Goal: Task Accomplishment & Management: Complete application form

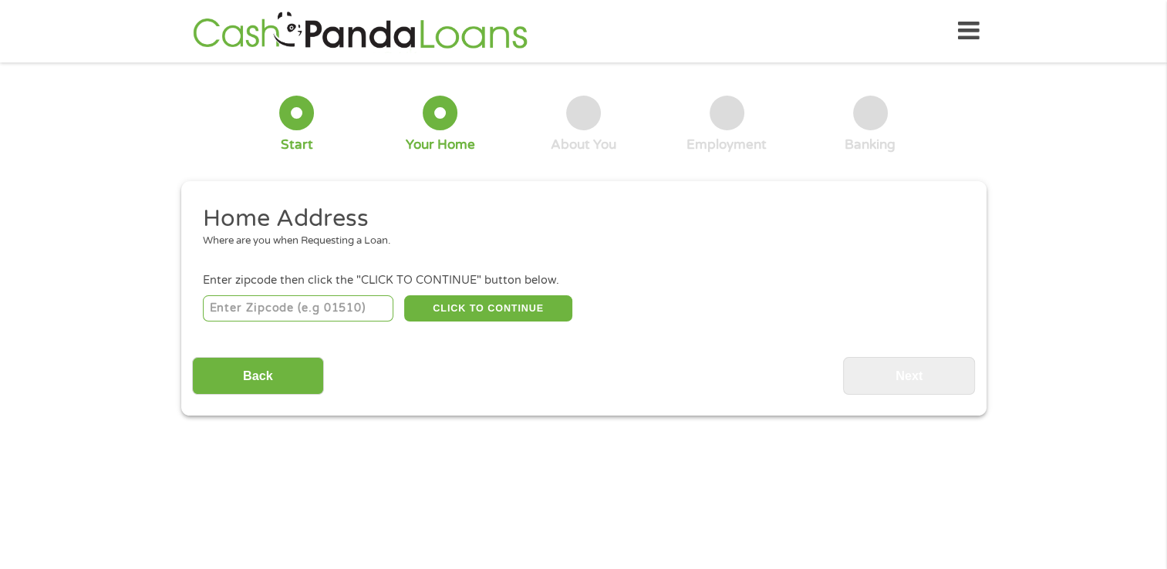
click at [337, 308] on input "number" at bounding box center [298, 308] width 190 height 26
type input "24555"
select select "Virginia"
click at [500, 304] on button "CLICK TO CONTINUE" at bounding box center [488, 308] width 168 height 26
type input "24555"
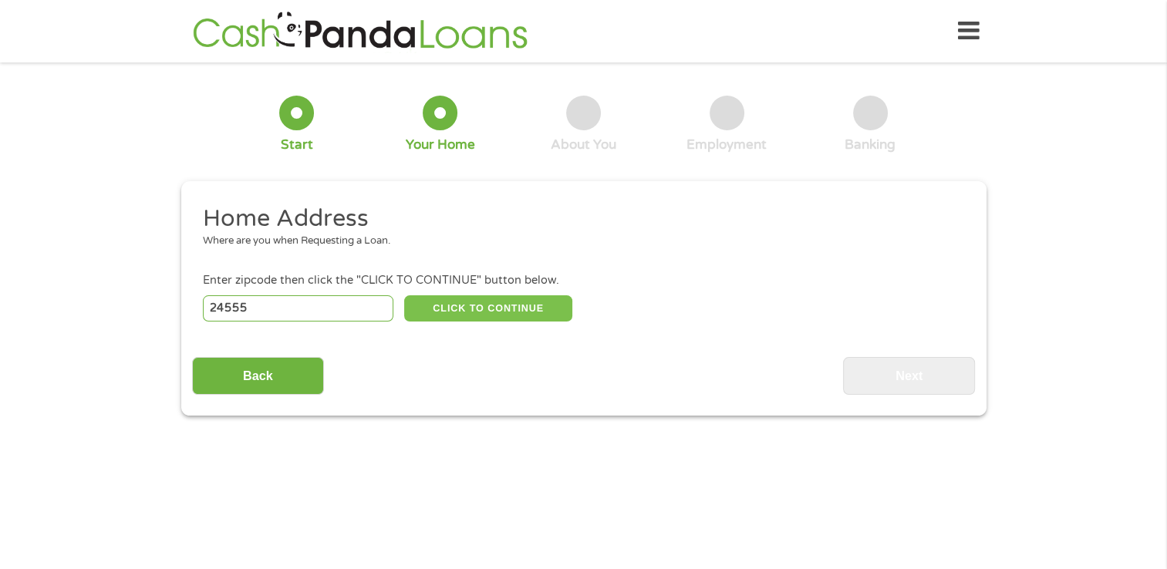
type input "Glasgow"
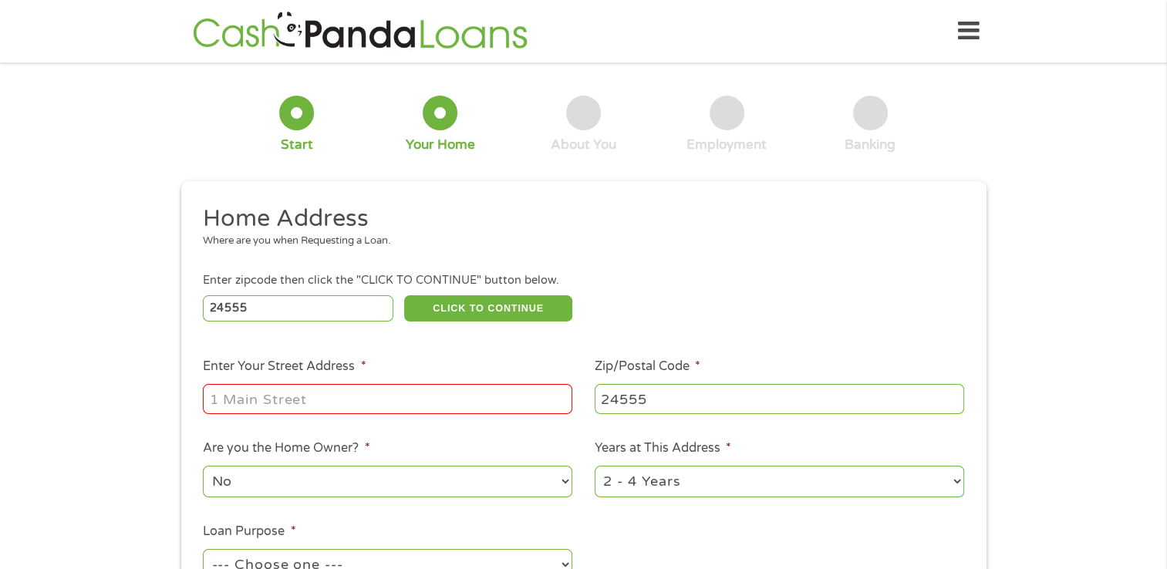
click at [480, 398] on input "Enter Your Street Address *" at bounding box center [387, 398] width 369 height 29
type input "31 James E Smith Dr, Glasgow, VA 245"
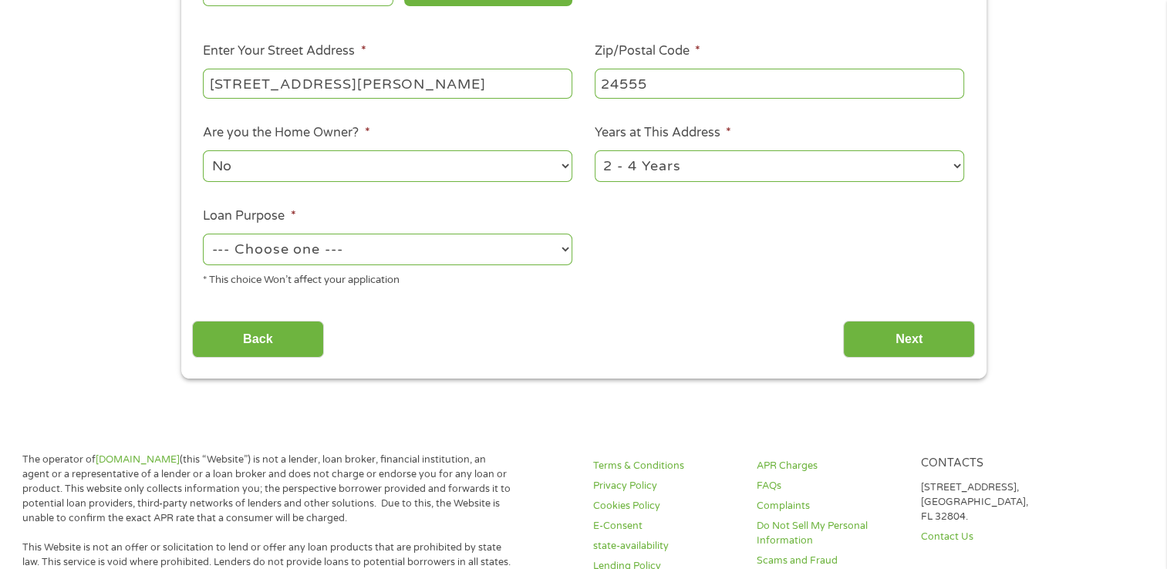
scroll to position [339, 0]
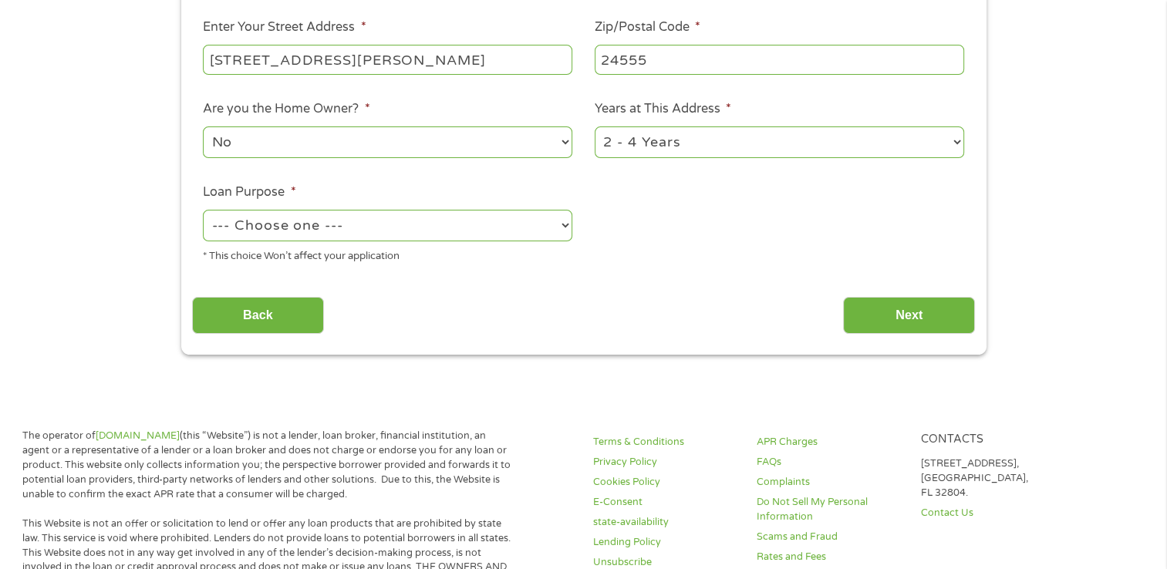
click at [563, 229] on select "--- Choose one --- Pay Bills Debt Consolidation Home Improvement Major Purchase…" at bounding box center [387, 226] width 369 height 32
select select "shorttermcash"
click at [203, 211] on select "--- Choose one --- Pay Bills Debt Consolidation Home Improvement Major Purchase…" at bounding box center [387, 226] width 369 height 32
click at [913, 314] on input "Next" at bounding box center [909, 316] width 132 height 38
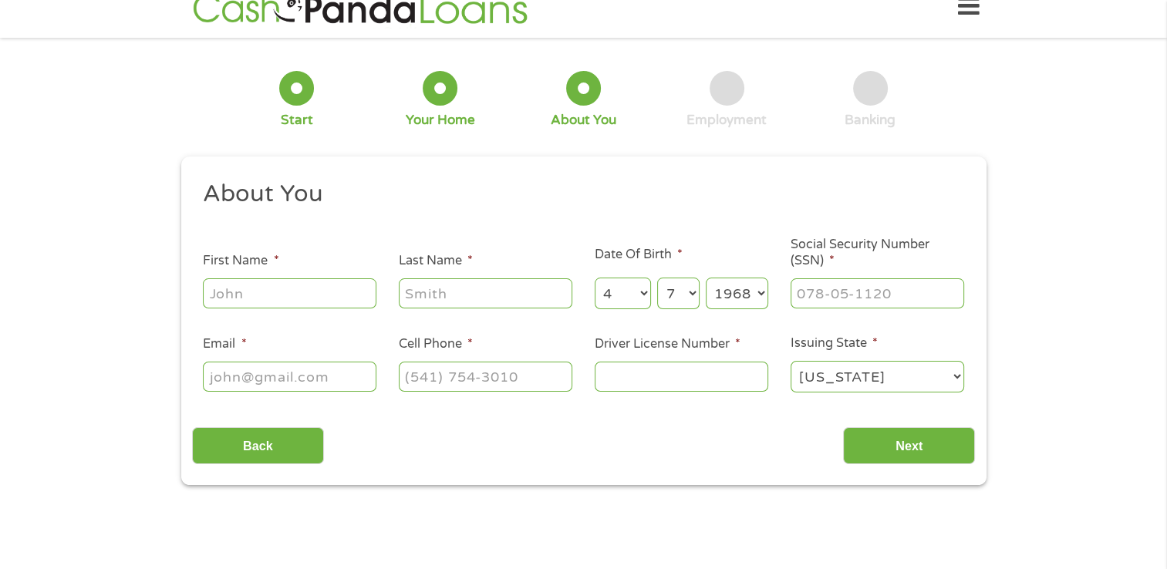
scroll to position [0, 0]
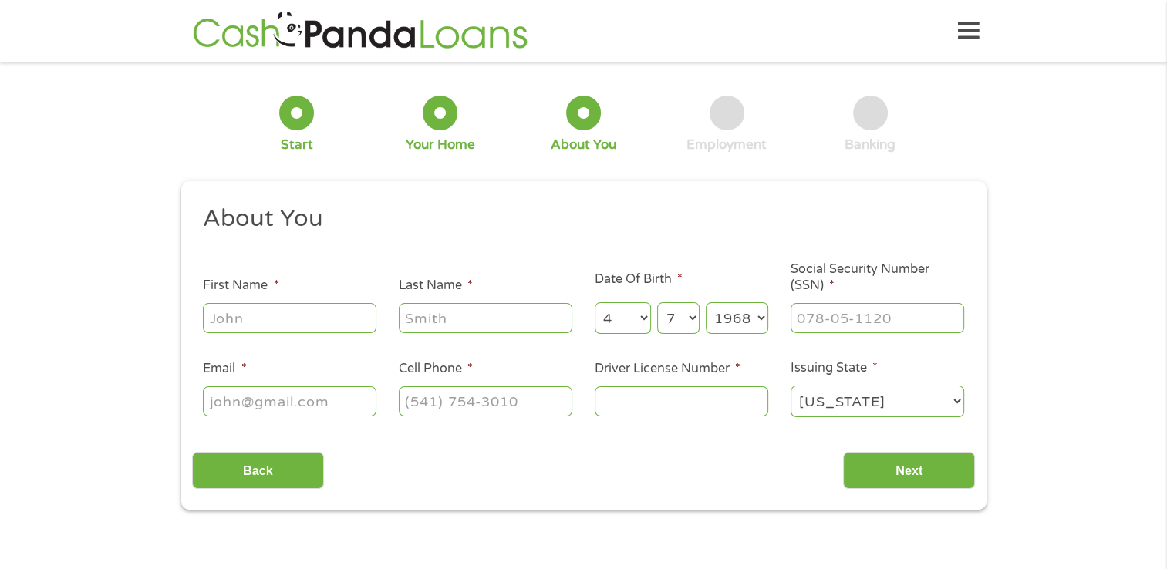
click at [330, 314] on input "First Name *" at bounding box center [289, 317] width 173 height 29
type input "Monique"
type input "Debruhl-Simmons"
type input "mdebruhl47@COMCAST.NET"
type input "(540) 817-9343"
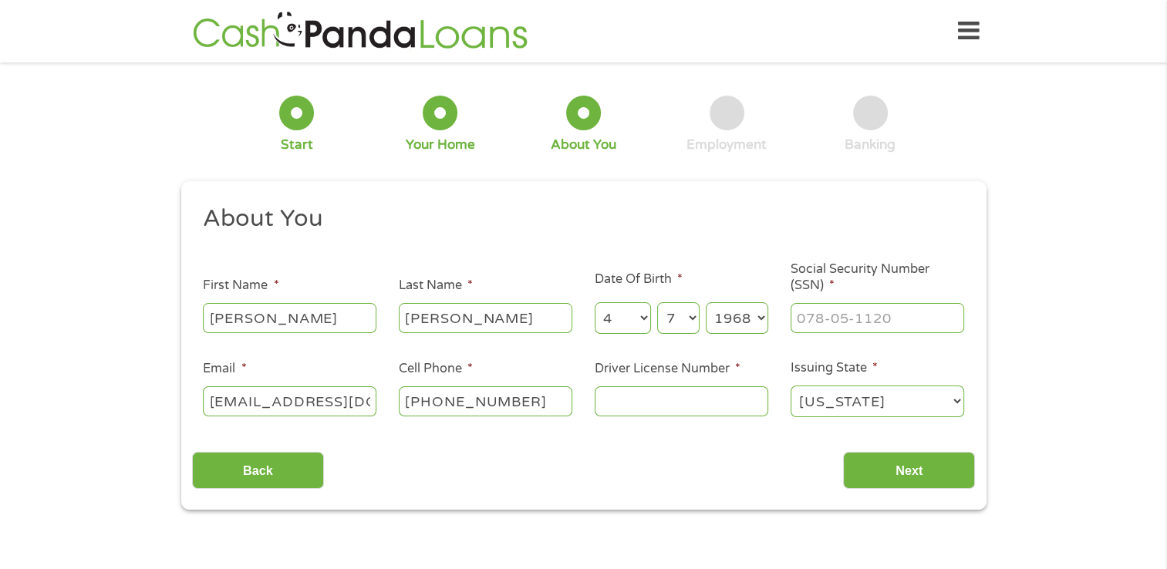
click at [466, 321] on input "Debruhl-Simmons" at bounding box center [485, 317] width 173 height 29
type input "Simmons"
click at [862, 322] on input "___-__-____" at bounding box center [876, 317] width 173 height 29
type input "822-21-5243"
click at [719, 399] on input "Driver License Number *" at bounding box center [680, 400] width 173 height 29
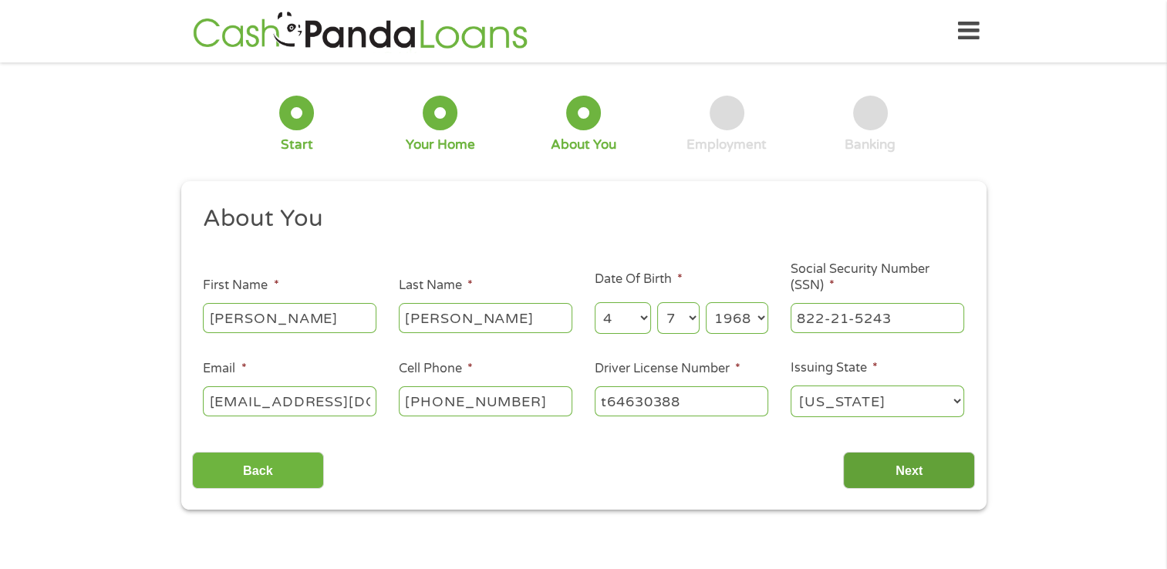
type input "t64630388"
click at [912, 473] on input "Next" at bounding box center [909, 471] width 132 height 38
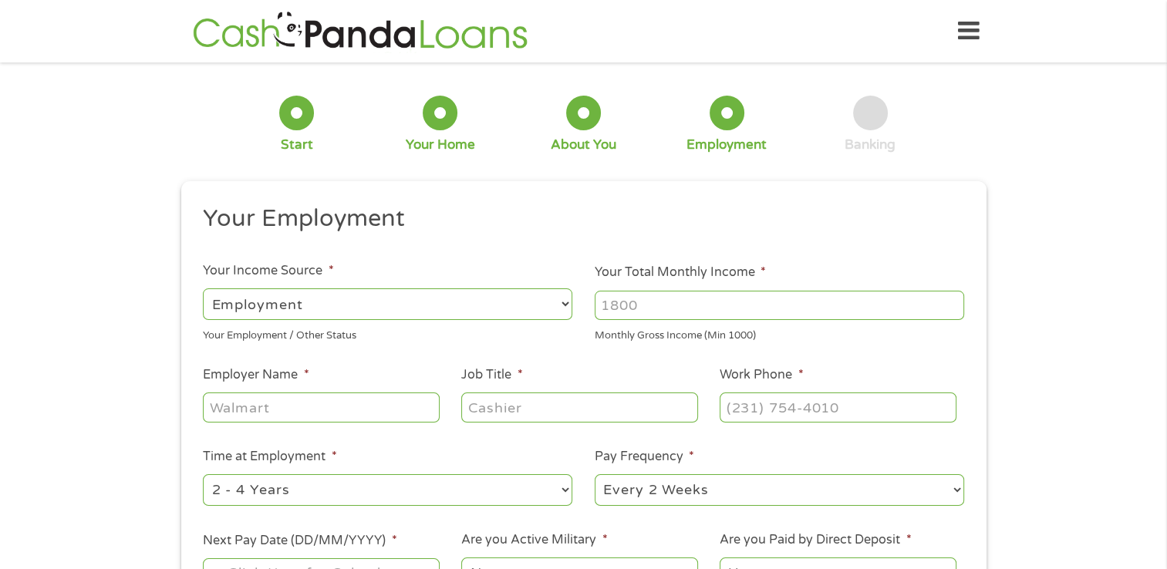
click at [565, 304] on select "--- Choose one --- Employment Self Employed Benefits" at bounding box center [387, 304] width 369 height 32
select select "benefits"
click at [203, 288] on select "--- Choose one --- Employment Self Employed Benefits" at bounding box center [387, 304] width 369 height 32
type input "Other"
type input "(540) 817-9343"
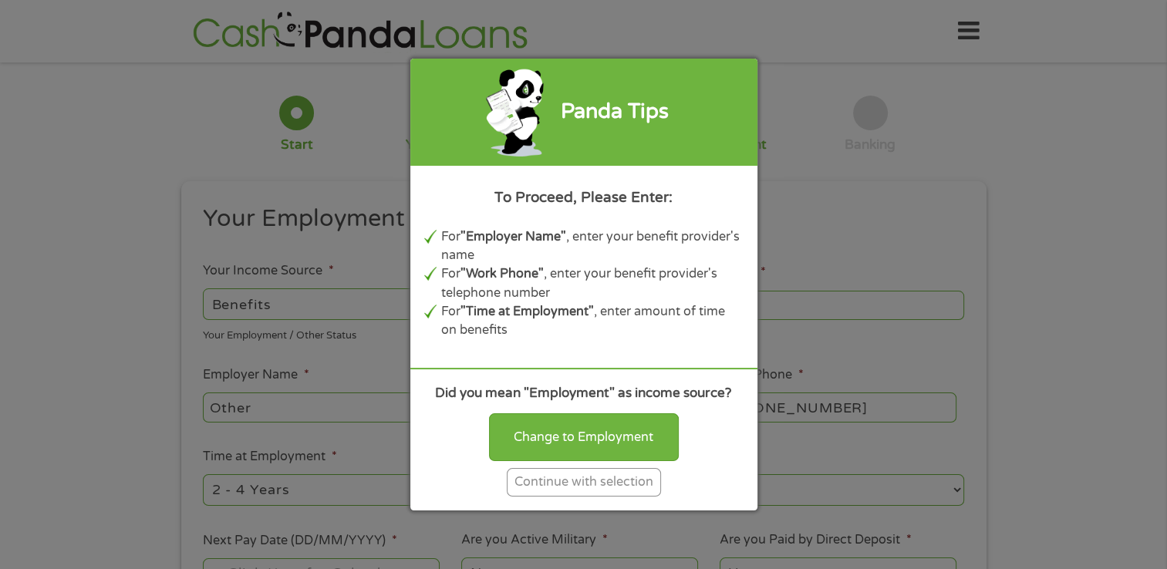
click at [602, 488] on div "Continue with selection" at bounding box center [584, 482] width 154 height 29
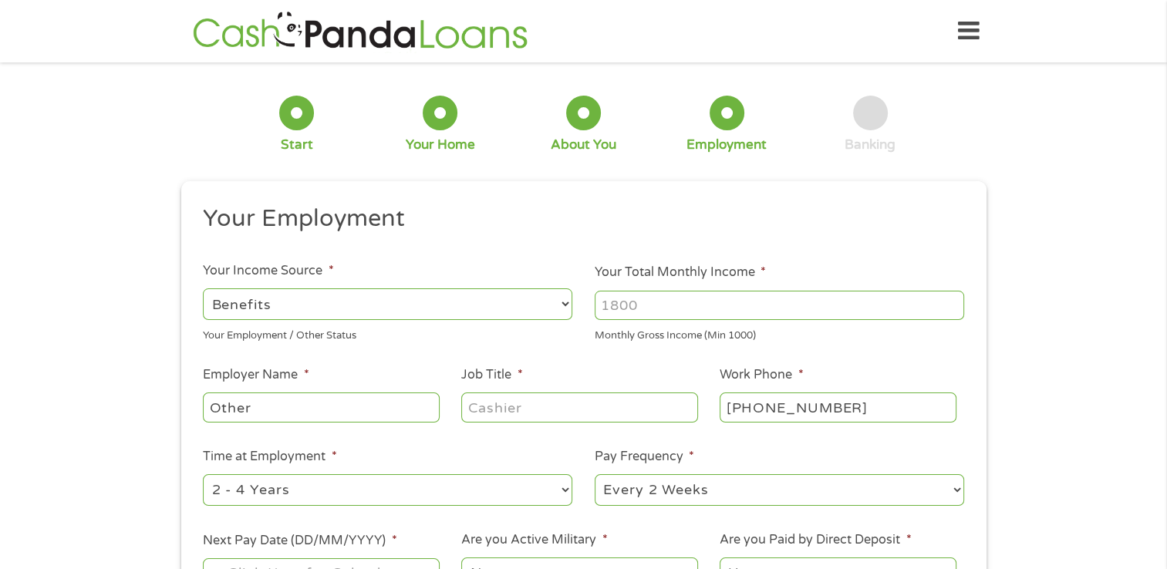
click at [640, 306] on input "Your Total Monthly Income *" at bounding box center [778, 305] width 369 height 29
click at [953, 487] on select "--- Choose one --- Every 2 Weeks Every Week Monthly Semi-Monthly" at bounding box center [778, 490] width 369 height 32
select select "monthly"
click at [594, 475] on select "--- Choose one --- Every 2 Weeks Every Week Monthly Semi-Monthly" at bounding box center [778, 490] width 369 height 32
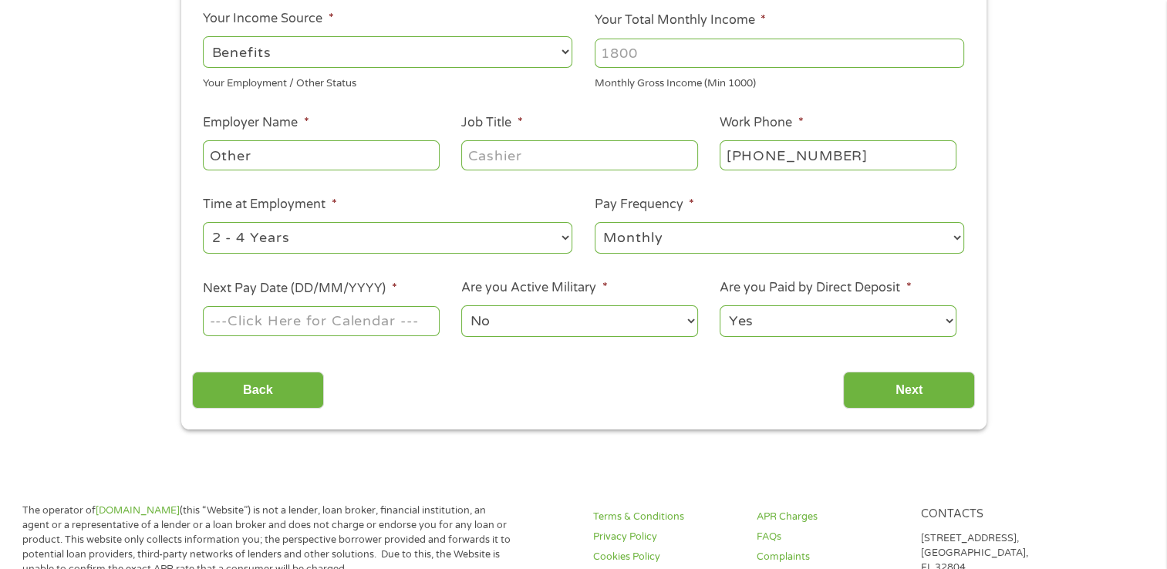
scroll to position [256, 0]
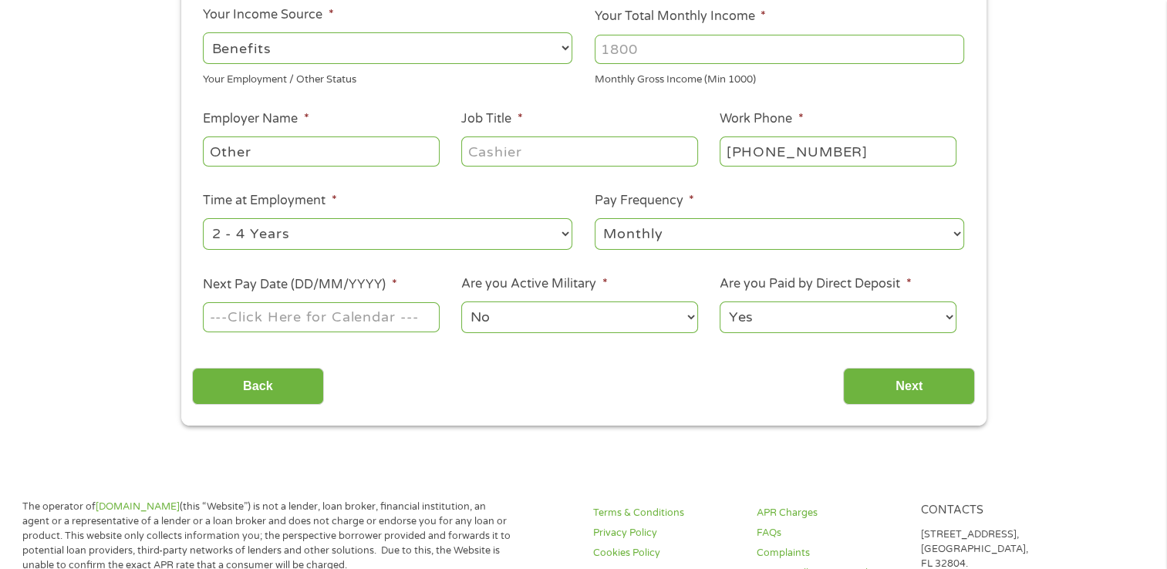
click at [851, 64] on div at bounding box center [778, 49] width 369 height 35
click at [844, 50] on input "Your Total Monthly Income *" at bounding box center [778, 49] width 369 height 29
type input "2080"
click at [566, 234] on select "--- Choose one --- 1 Year or less 1 - 2 Years 2 - 4 Years Over 4 Years" at bounding box center [387, 234] width 369 height 32
select select "60months"
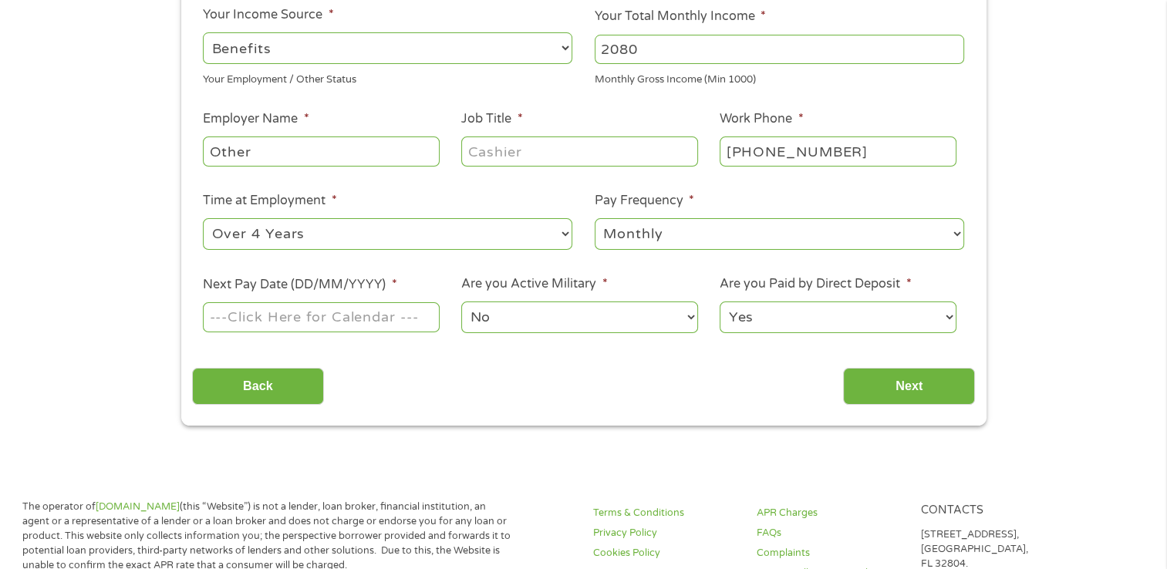
click at [203, 218] on select "--- Choose one --- 1 Year or less 1 - 2 Years 2 - 4 Years Over 4 Years" at bounding box center [387, 234] width 369 height 32
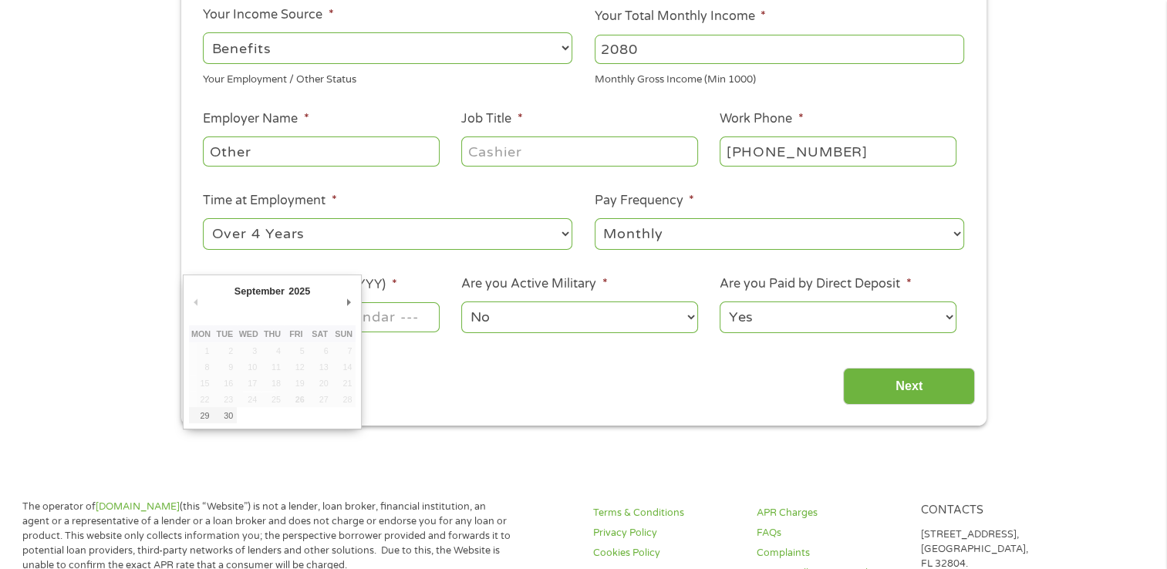
click at [416, 316] on input "Next Pay Date (DD/MM/YYYY) *" at bounding box center [321, 316] width 236 height 29
type input "10/10/2025"
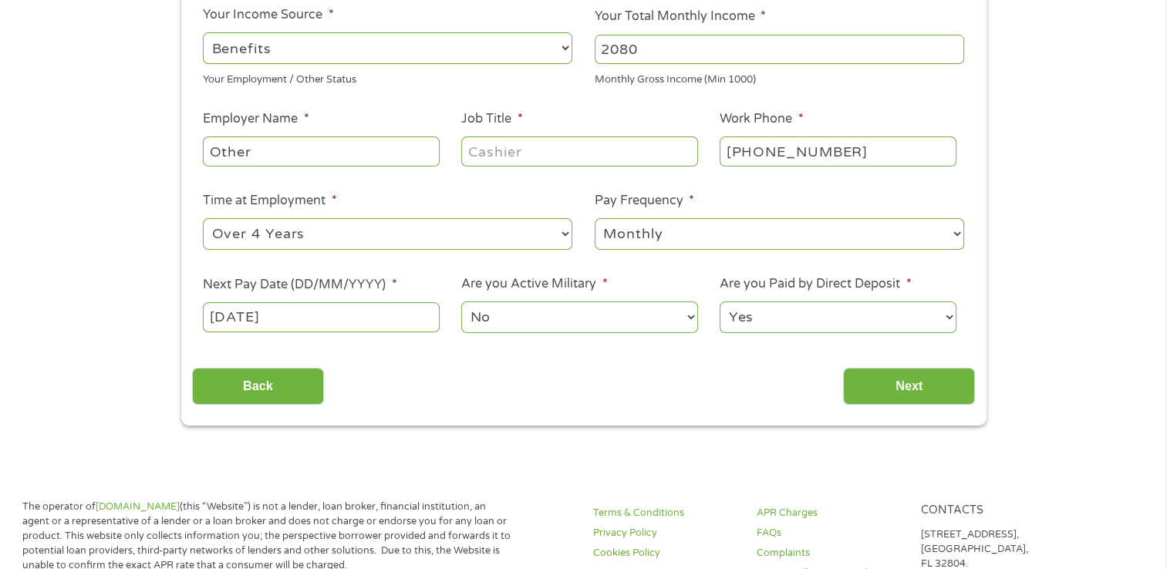
click at [830, 315] on select "Yes No" at bounding box center [837, 317] width 236 height 32
click at [719, 301] on select "Yes No" at bounding box center [837, 317] width 236 height 32
click at [885, 389] on input "Next" at bounding box center [909, 387] width 132 height 38
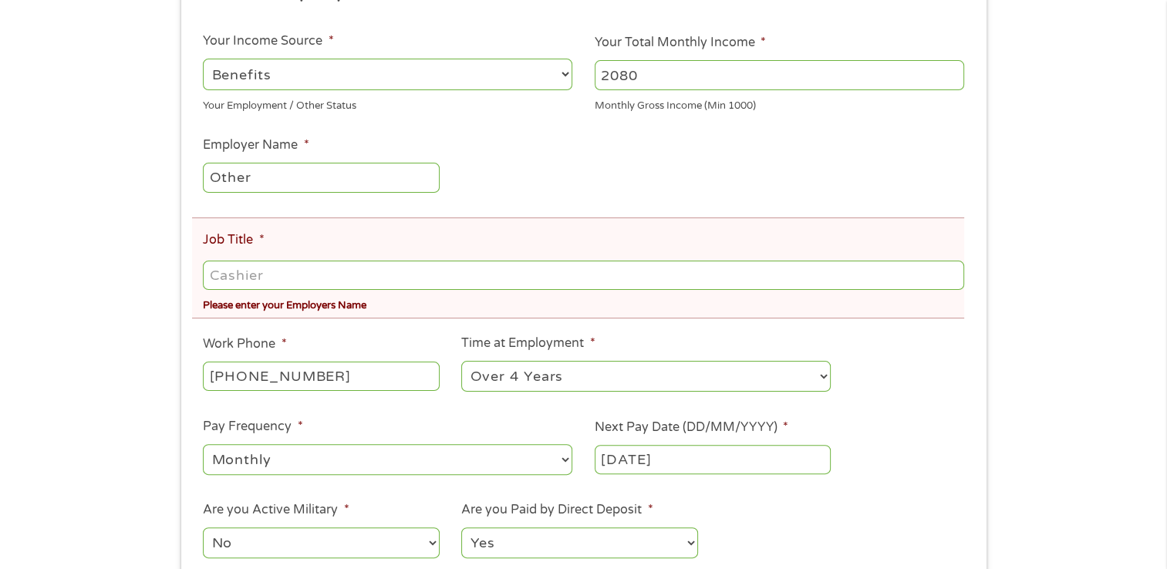
scroll to position [317, 0]
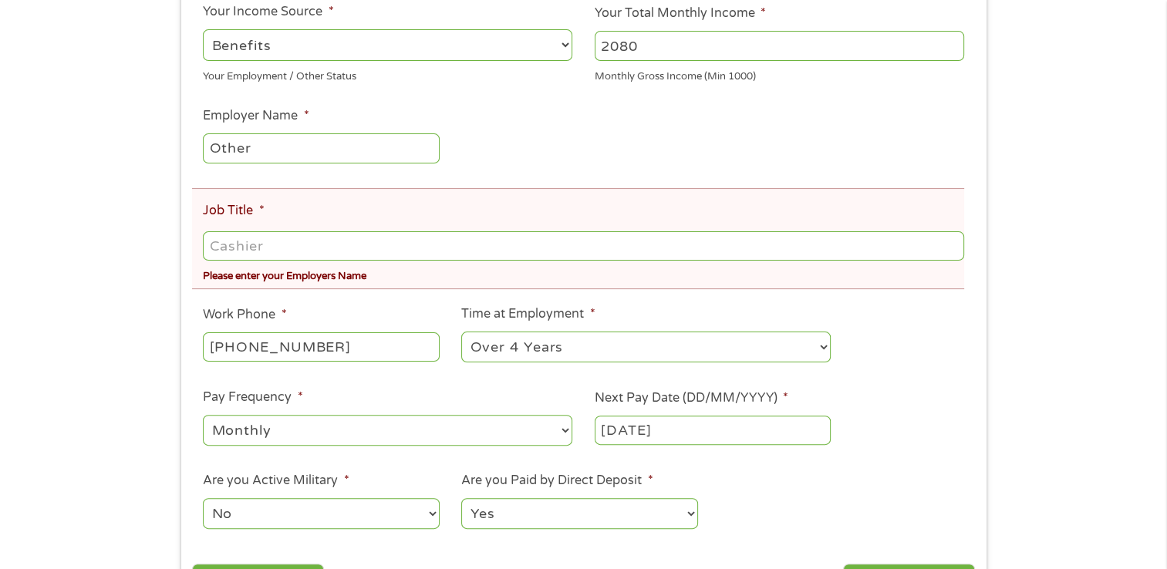
click at [671, 246] on input "Job Title *" at bounding box center [583, 245] width 760 height 29
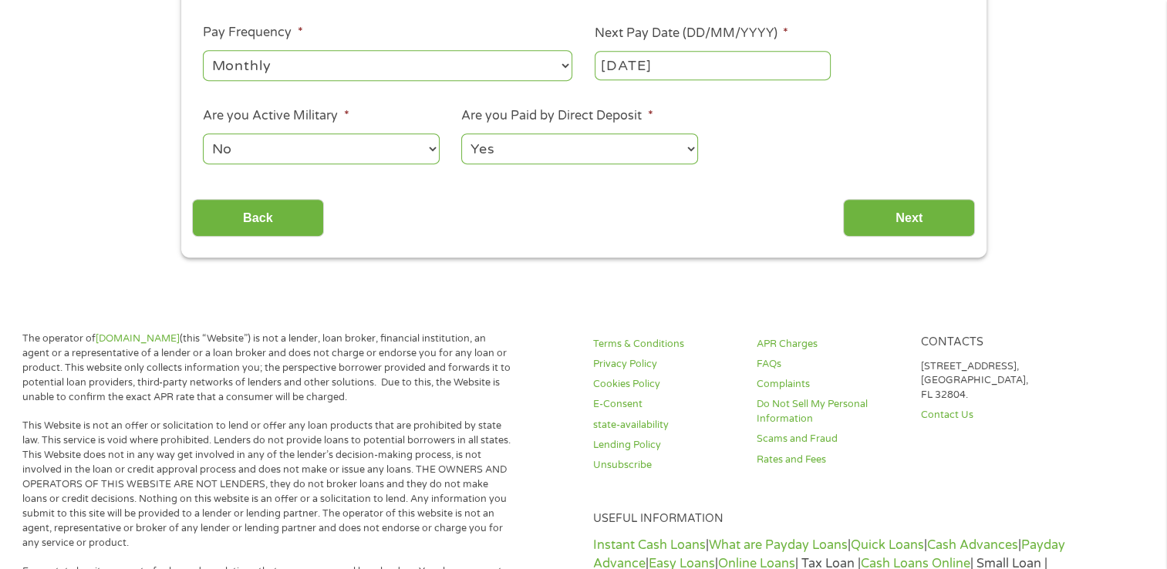
scroll to position [713, 0]
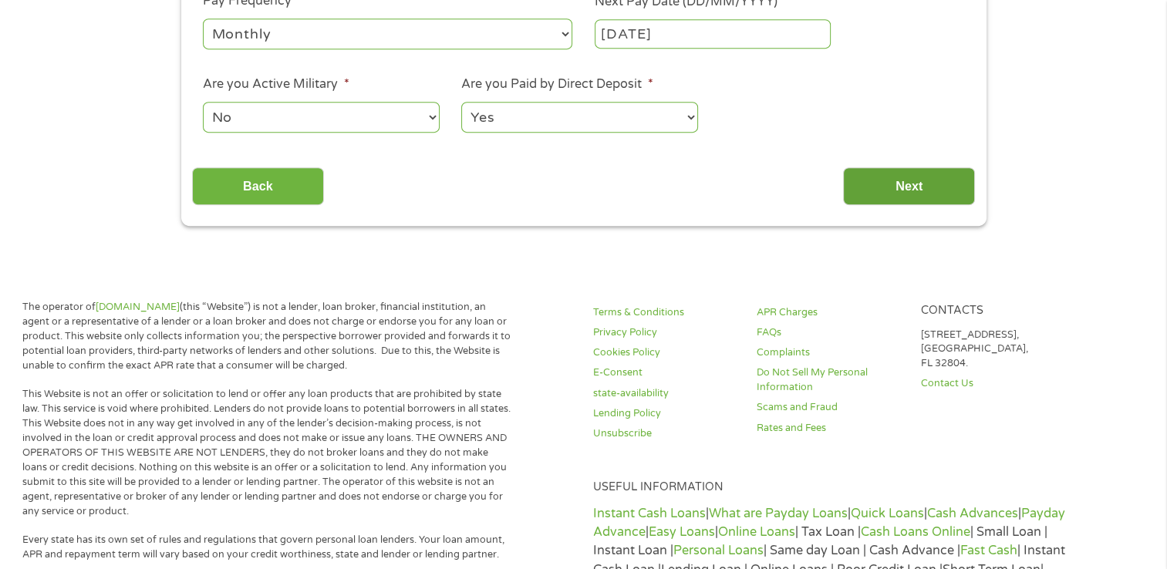
type input "social security"
click at [924, 191] on input "Next" at bounding box center [909, 186] width 132 height 38
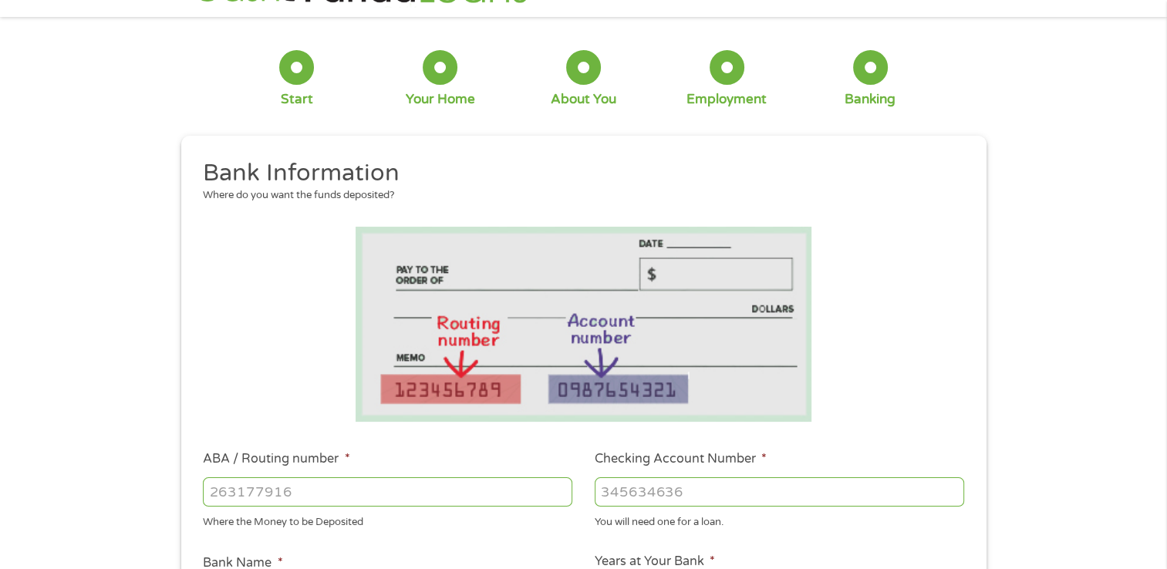
scroll to position [0, 0]
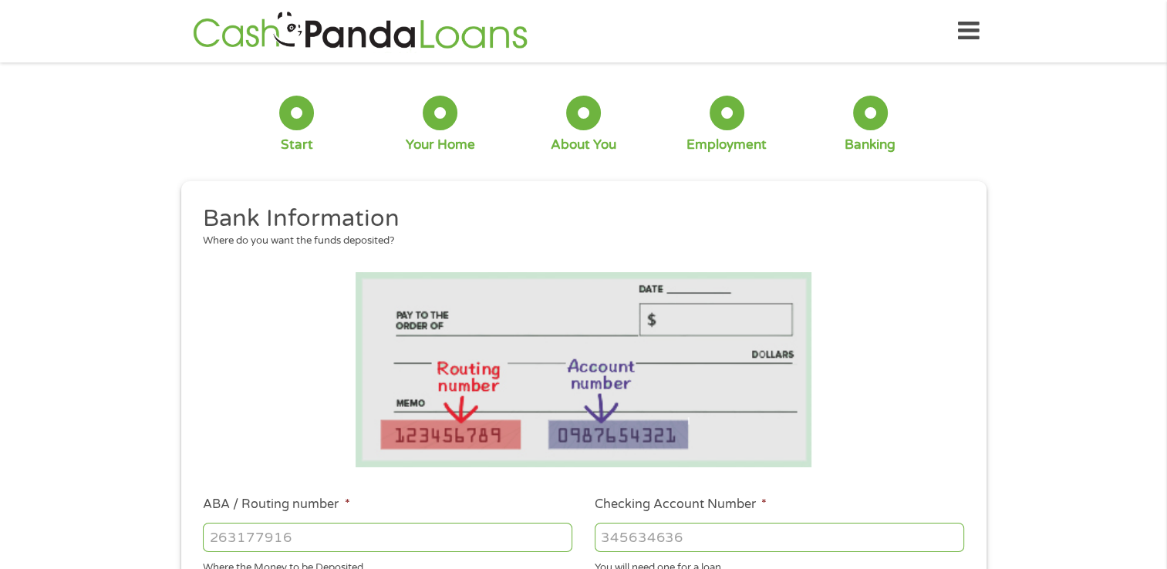
click at [515, 541] on input "ABA / Routing number *" at bounding box center [387, 537] width 369 height 29
type input "021200025"
type input "WELLS FARGO BANK"
type input "021200025"
click at [628, 537] on input "Checking Account Number *" at bounding box center [778, 537] width 369 height 29
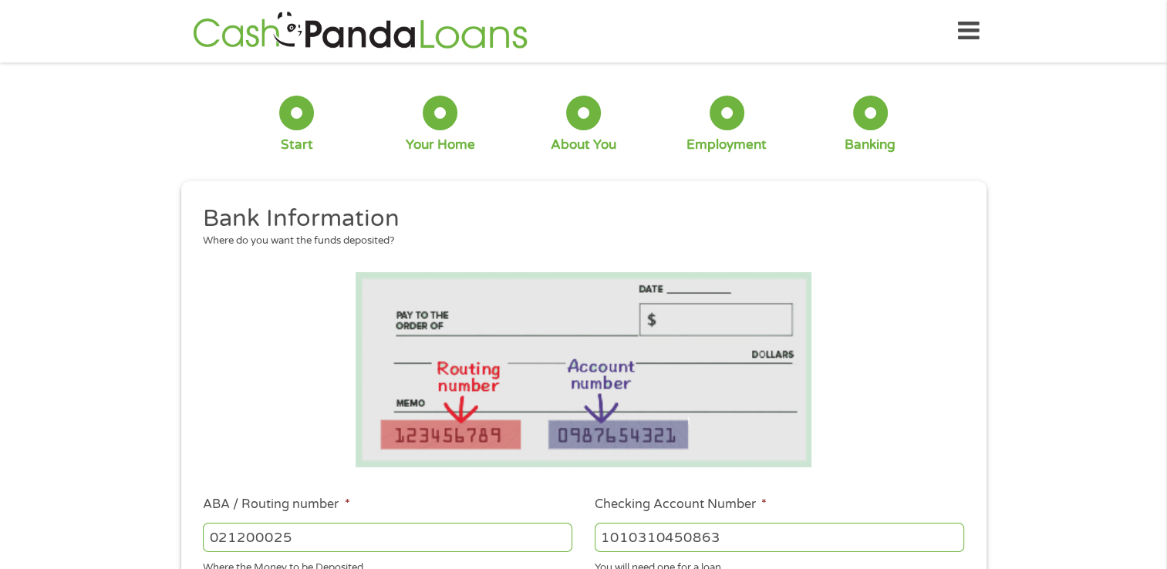
type input "1010310450863"
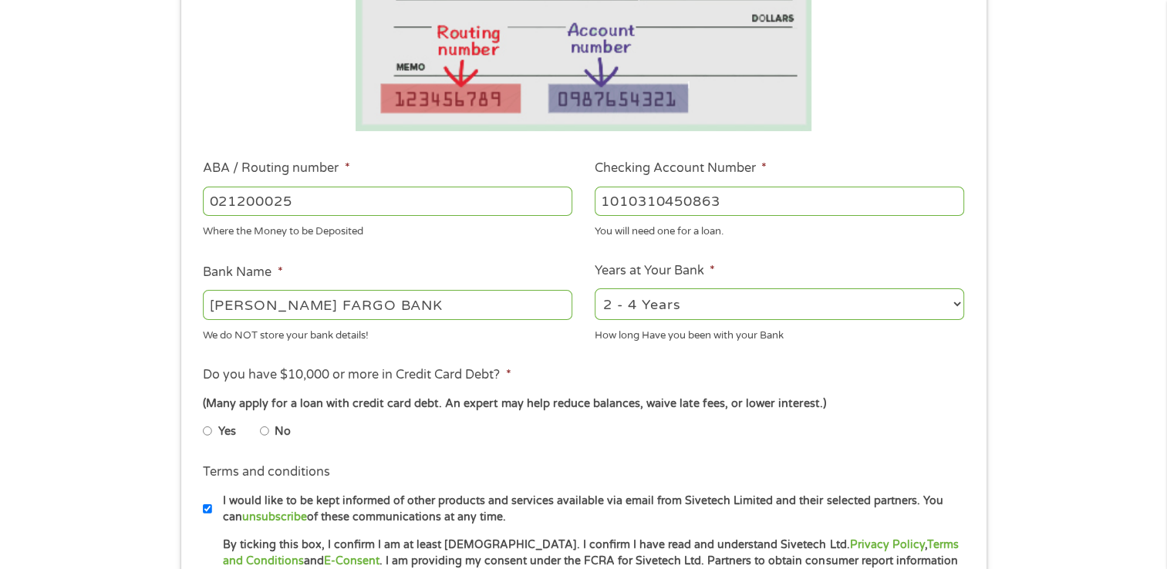
scroll to position [357, 0]
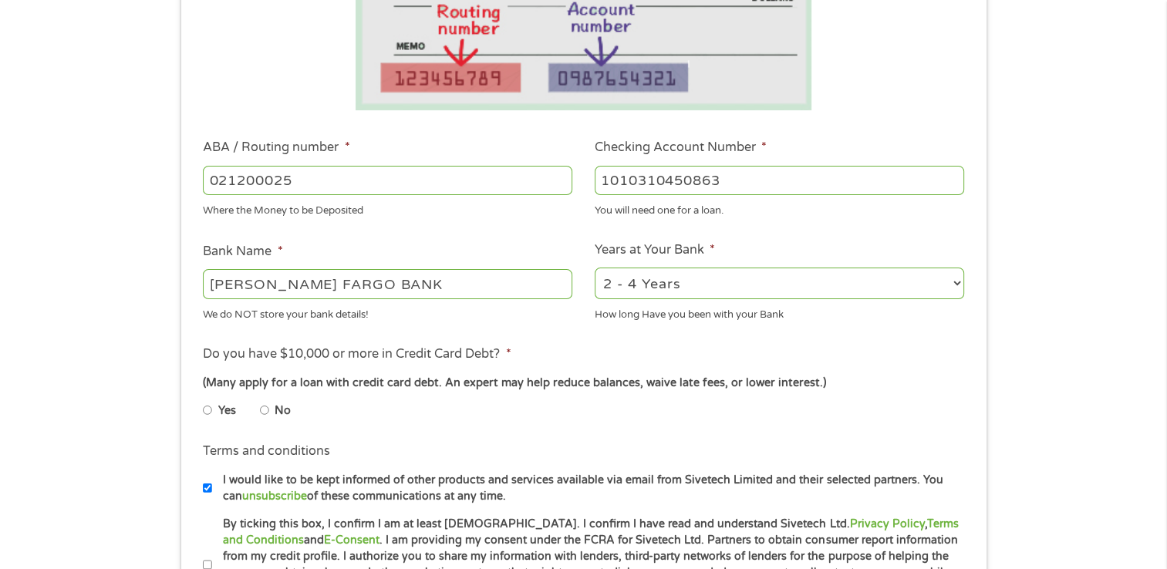
click at [953, 282] on select "2 - 4 Years 6 - 12 Months 1 - 2 Years Over 4 Years" at bounding box center [778, 284] width 369 height 32
click at [594, 268] on select "2 - 4 Years 6 - 12 Months 1 - 2 Years Over 4 Years" at bounding box center [778, 284] width 369 height 32
click at [954, 285] on select "2 - 4 Years 6 - 12 Months 1 - 2 Years Over 4 Years" at bounding box center [778, 284] width 369 height 32
select select "60months"
click at [594, 268] on select "2 - 4 Years 6 - 12 Months 1 - 2 Years Over 4 Years" at bounding box center [778, 284] width 369 height 32
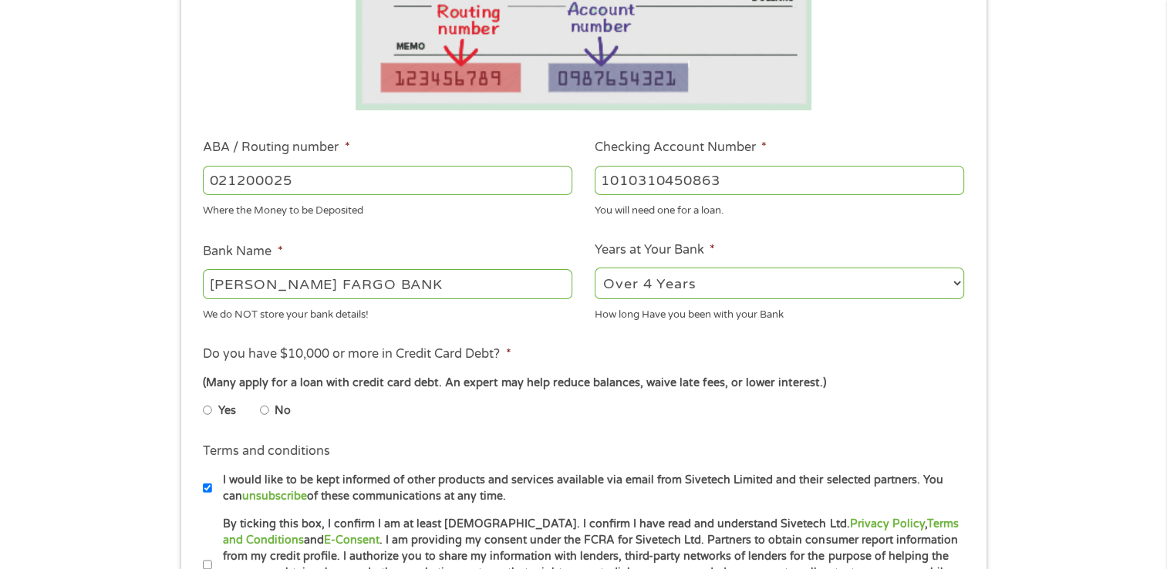
click at [209, 409] on input "Yes" at bounding box center [207, 410] width 9 height 25
radio input "true"
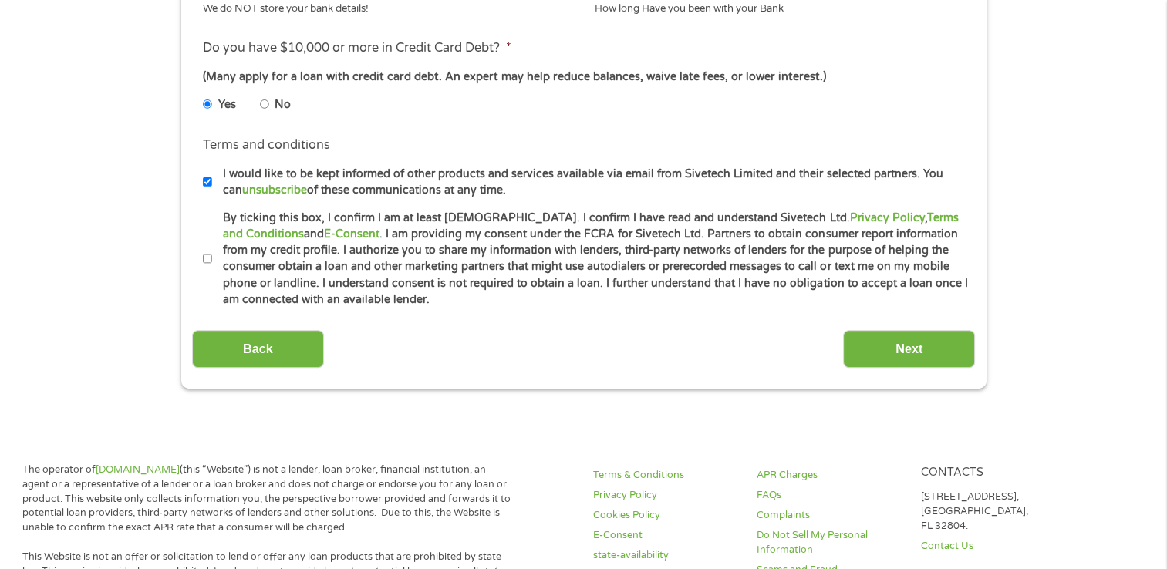
scroll to position [675, 0]
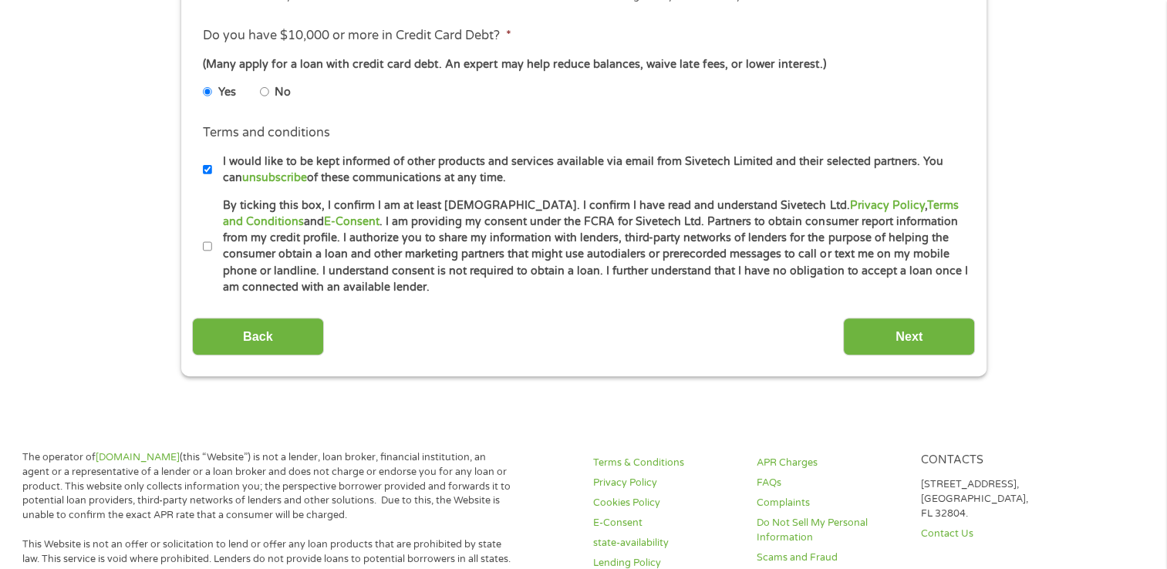
click at [208, 248] on input "By ticking this box, I confirm I am at least 18 years old. I confirm I have rea…" at bounding box center [207, 246] width 9 height 25
checkbox input "true"
click at [950, 333] on input "Next" at bounding box center [909, 337] width 132 height 38
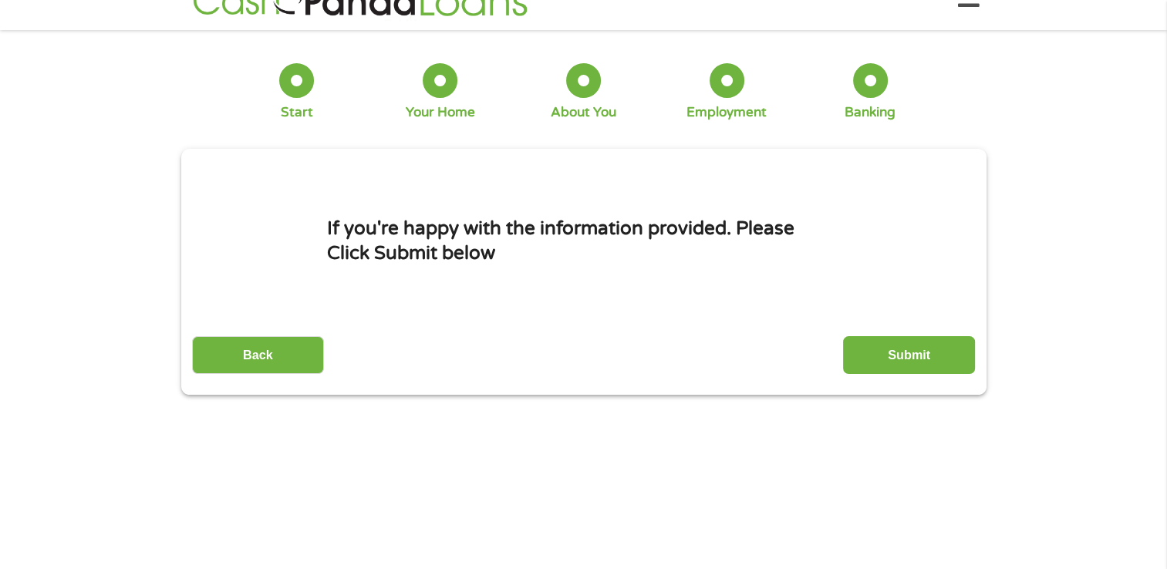
scroll to position [0, 0]
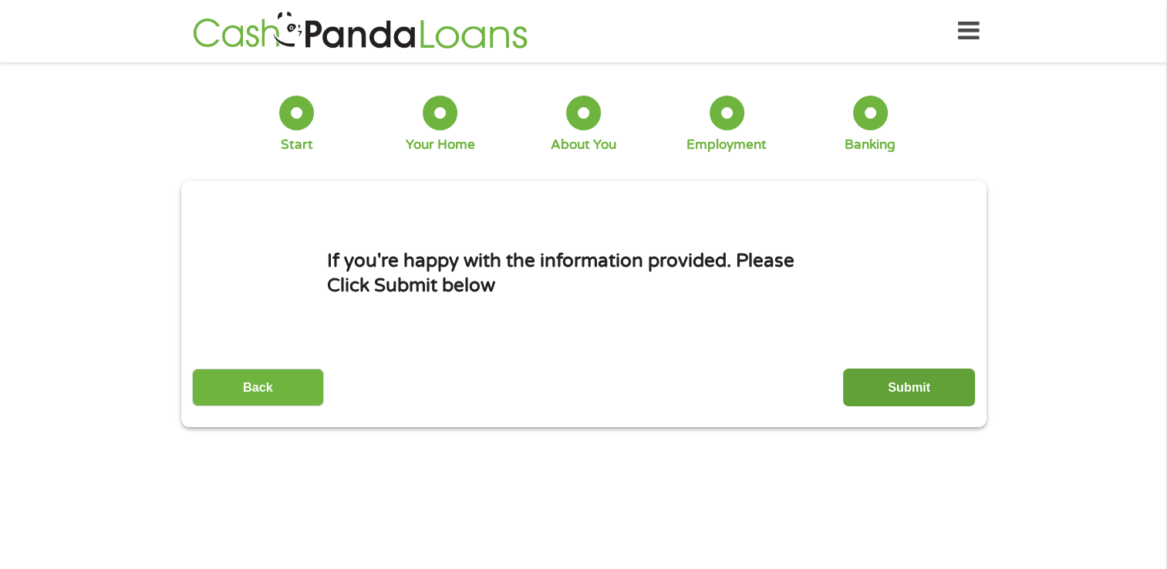
click at [931, 375] on input "Submit" at bounding box center [909, 388] width 132 height 38
